Goal: Check status: Check status

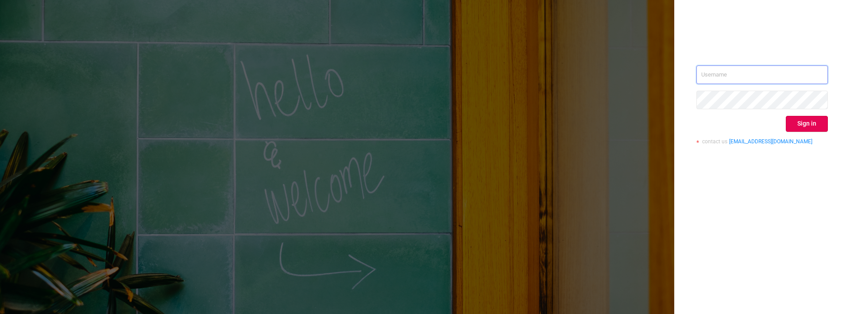
type input "[PERSON_NAME][EMAIL_ADDRESS][DOMAIN_NAME]"
click at [800, 127] on button "Sign in" at bounding box center [807, 124] width 42 height 16
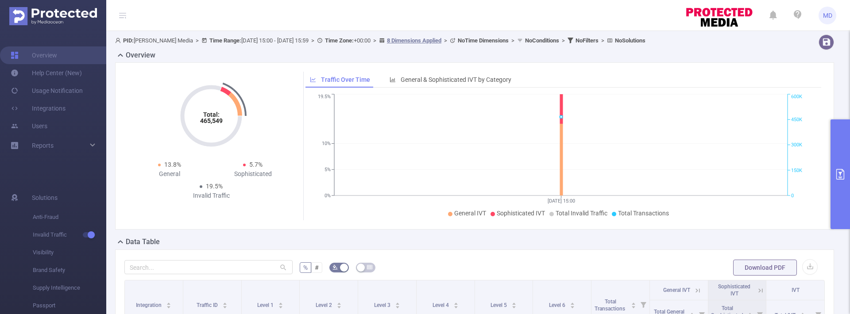
click at [836, 176] on icon "primary" at bounding box center [840, 174] width 11 height 11
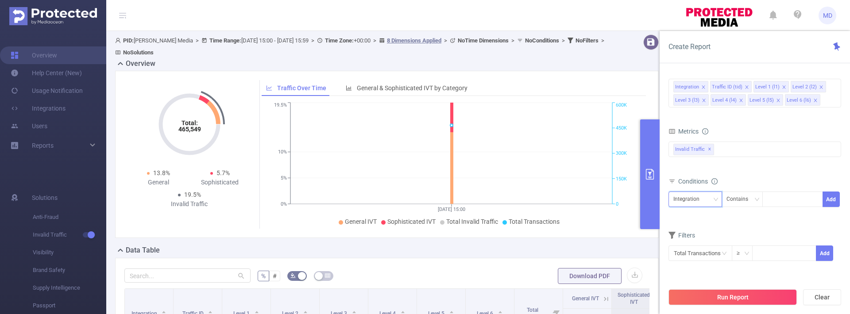
click at [704, 205] on div "Integration" at bounding box center [689, 199] width 32 height 15
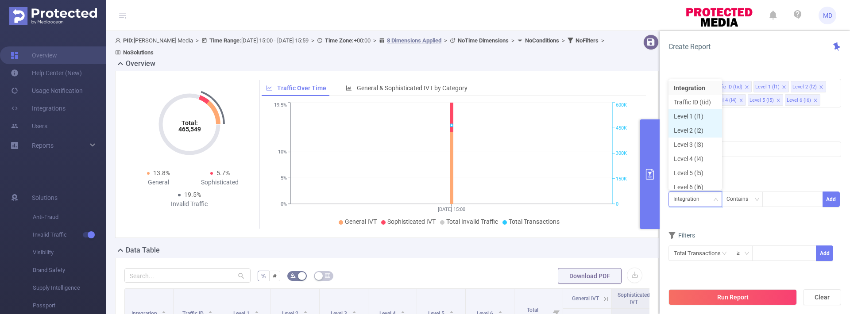
scroll to position [4, 0]
click at [695, 126] on li "Level 2 (l2)" at bounding box center [696, 126] width 54 height 14
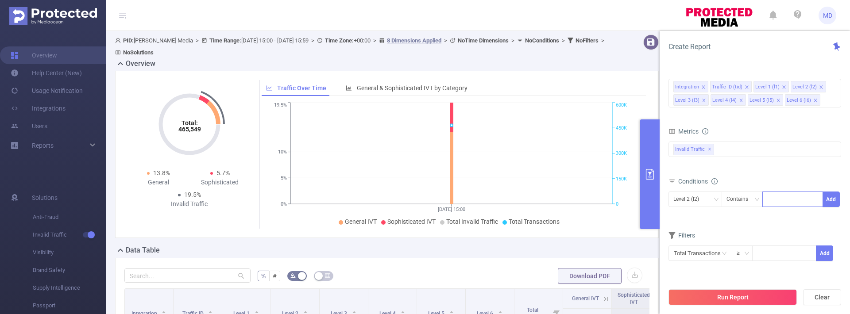
click at [772, 199] on div at bounding box center [792, 199] width 51 height 15
type input "2577"
click at [839, 198] on div at bounding box center [840, 213] width 2 height 140
click at [833, 197] on button "Add" at bounding box center [831, 199] width 17 height 15
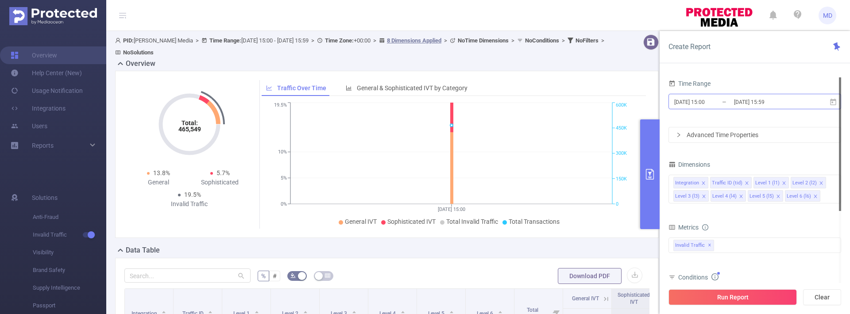
click at [710, 101] on input "[DATE] 15:00" at bounding box center [709, 102] width 72 height 12
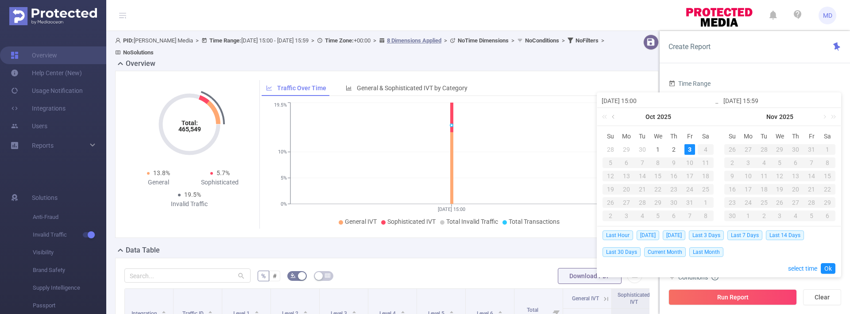
click at [615, 116] on link at bounding box center [614, 117] width 8 height 18
click at [627, 151] on div "1" at bounding box center [626, 149] width 11 height 11
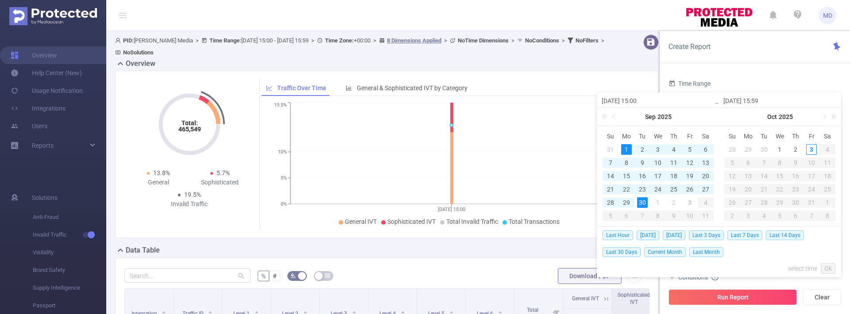
click at [642, 205] on div "30" at bounding box center [642, 202] width 11 height 11
type input "[DATE] 15:00"
type input "[DATE] 15:59"
type input "[DATE] 15:00"
type input "[DATE] 15:59"
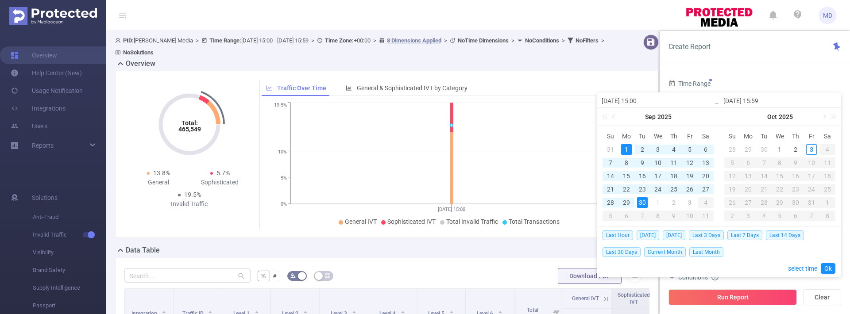
drag, startPoint x: 830, startPoint y: 269, endPoint x: 806, endPoint y: 279, distance: 26.2
click at [830, 269] on link "Ok" at bounding box center [828, 268] width 15 height 11
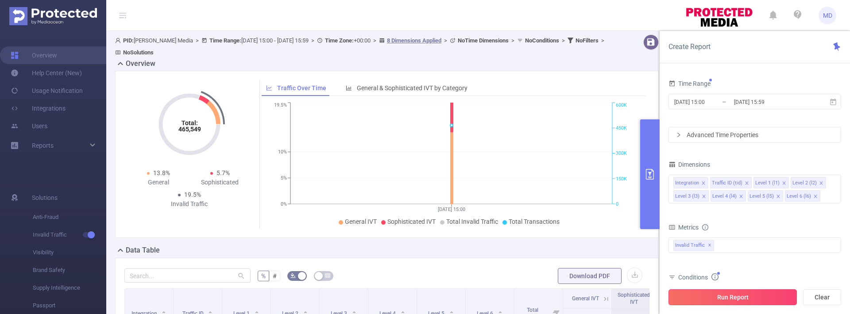
click at [733, 295] on button "Run Report" at bounding box center [733, 298] width 128 height 16
